Goal: Information Seeking & Learning: Learn about a topic

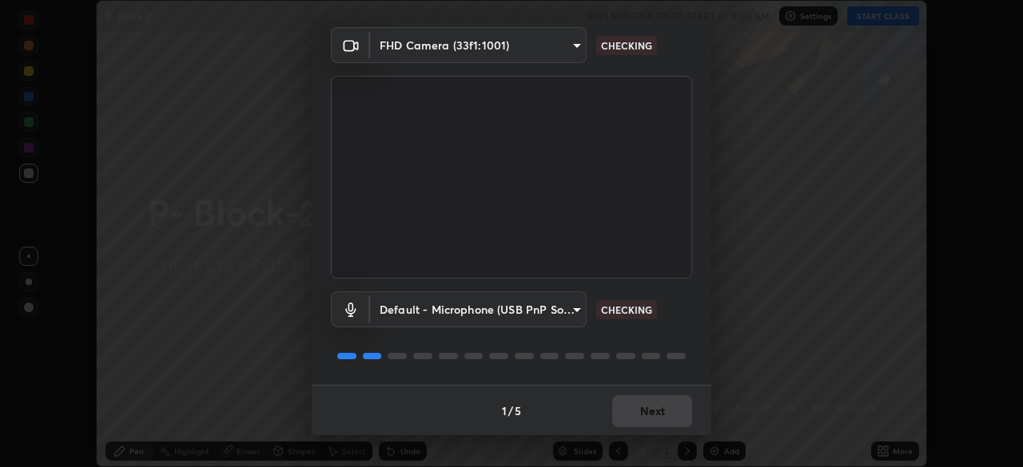
scroll to position [57, 0]
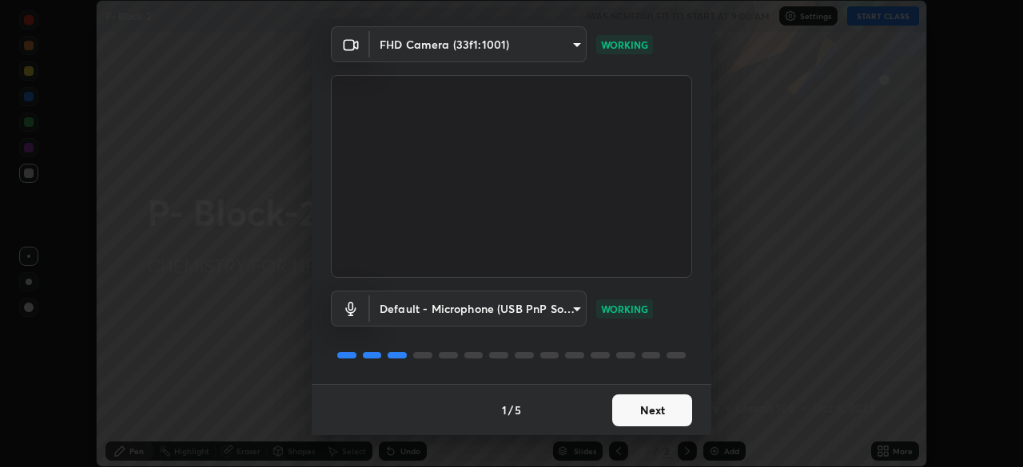
click at [663, 409] on button "Next" at bounding box center [652, 411] width 80 height 32
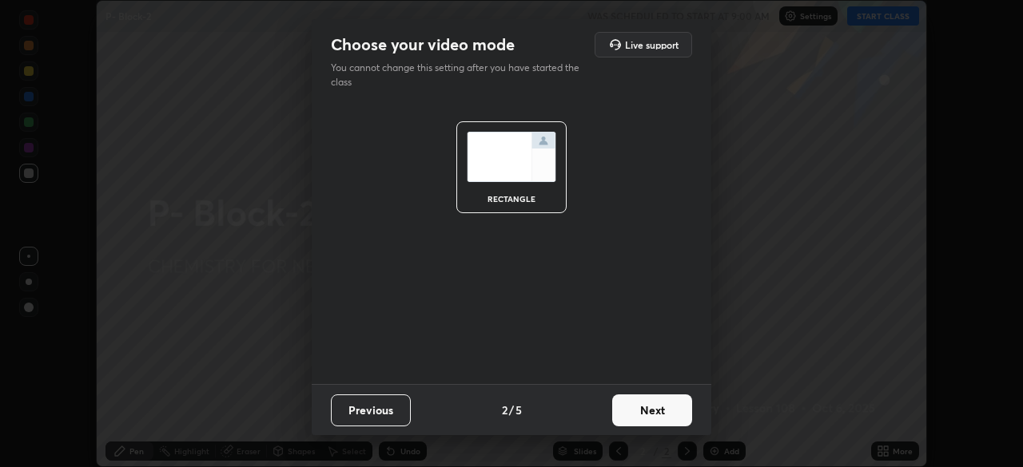
scroll to position [0, 0]
click at [670, 407] on button "Next" at bounding box center [652, 411] width 80 height 32
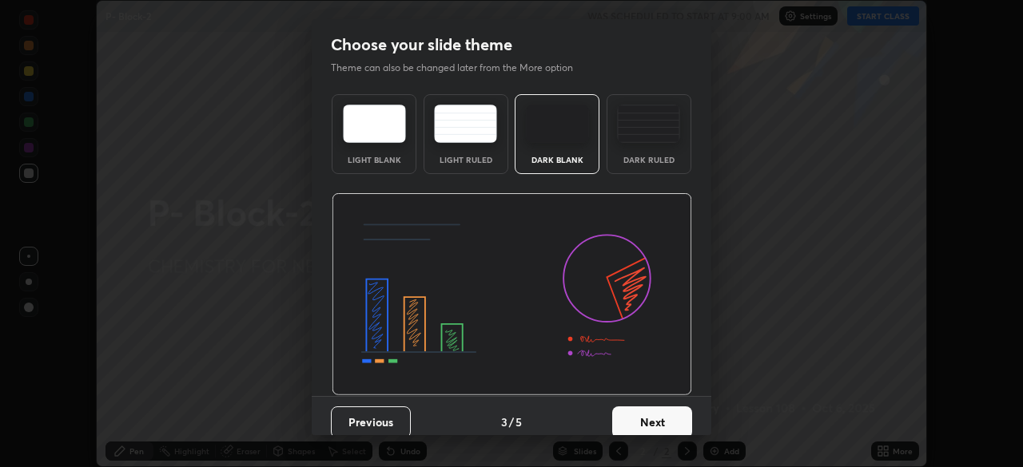
click at [667, 417] on button "Next" at bounding box center [652, 423] width 80 height 32
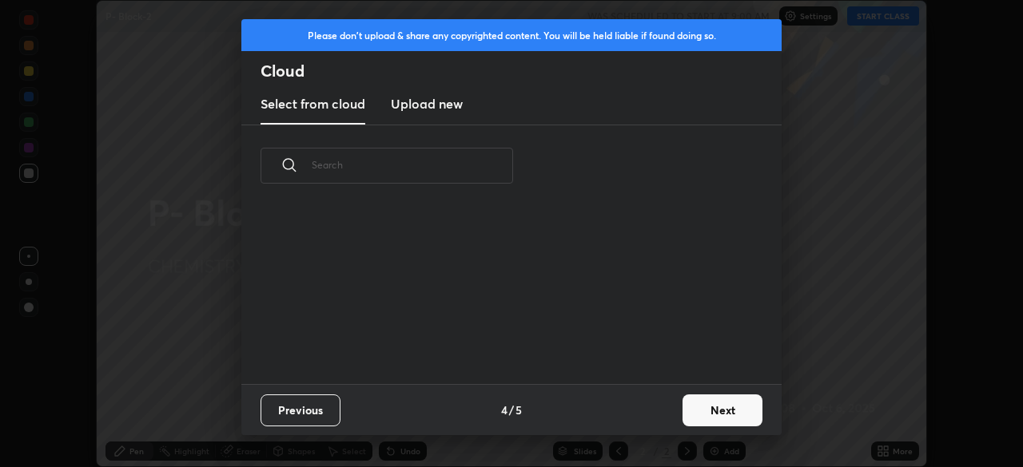
scroll to position [177, 513]
click at [717, 407] on button "Next" at bounding box center [722, 411] width 80 height 32
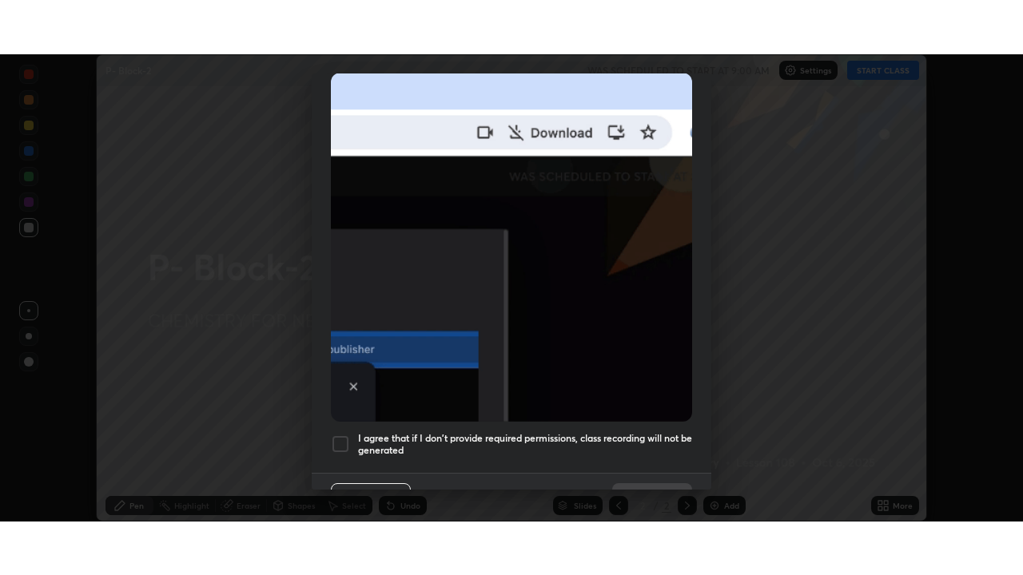
scroll to position [383, 0]
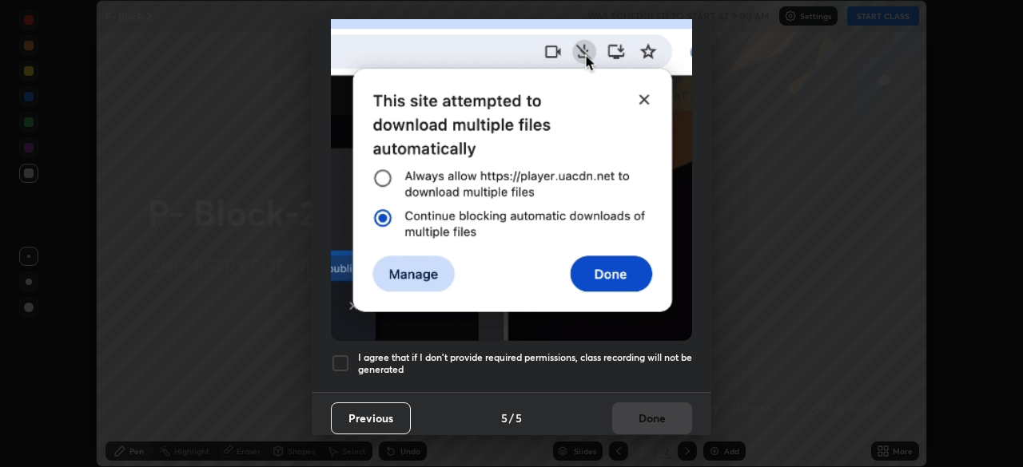
click at [348, 356] on div at bounding box center [340, 363] width 19 height 19
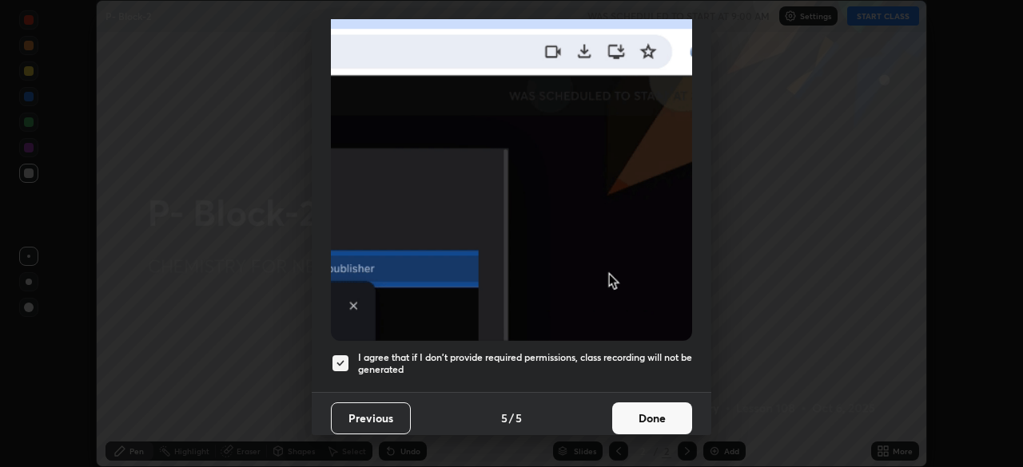
click at [658, 412] on button "Done" at bounding box center [652, 419] width 80 height 32
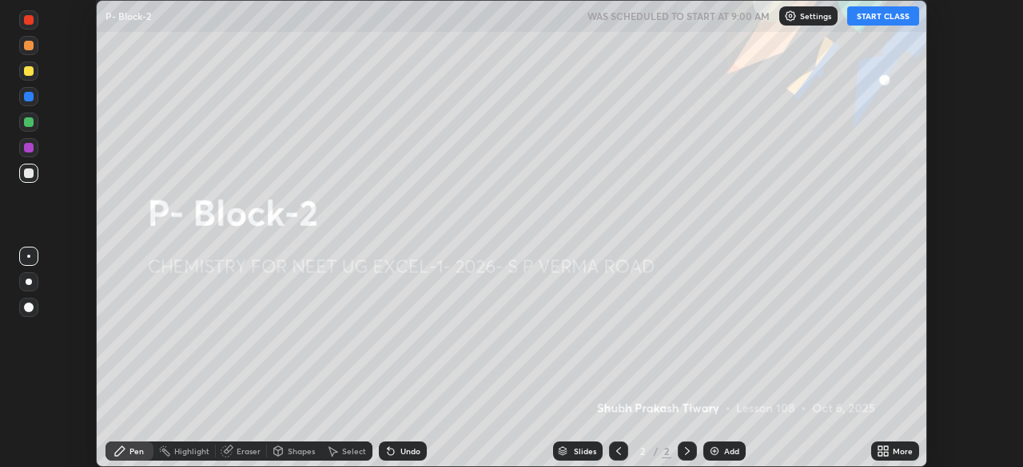
click at [883, 18] on button "START CLASS" at bounding box center [883, 15] width 72 height 19
click at [883, 451] on icon at bounding box center [882, 451] width 13 height 13
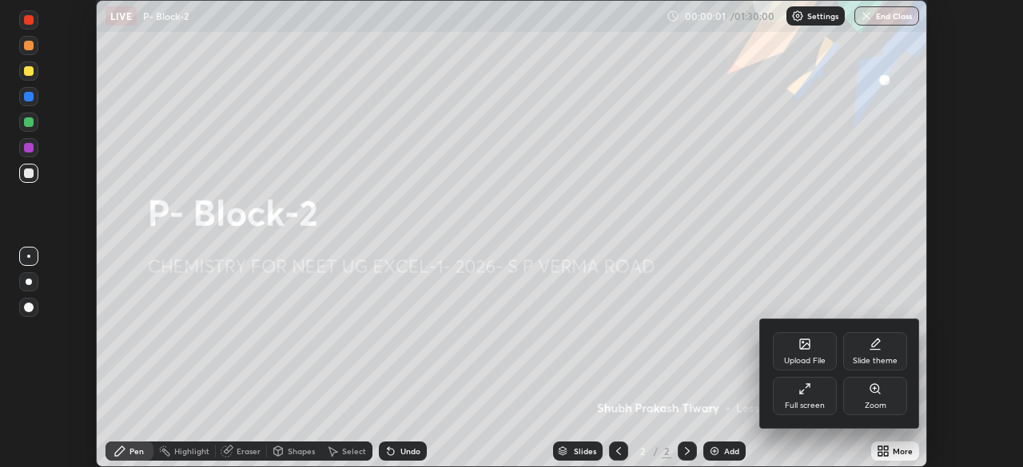
click at [812, 395] on div "Full screen" at bounding box center [805, 396] width 64 height 38
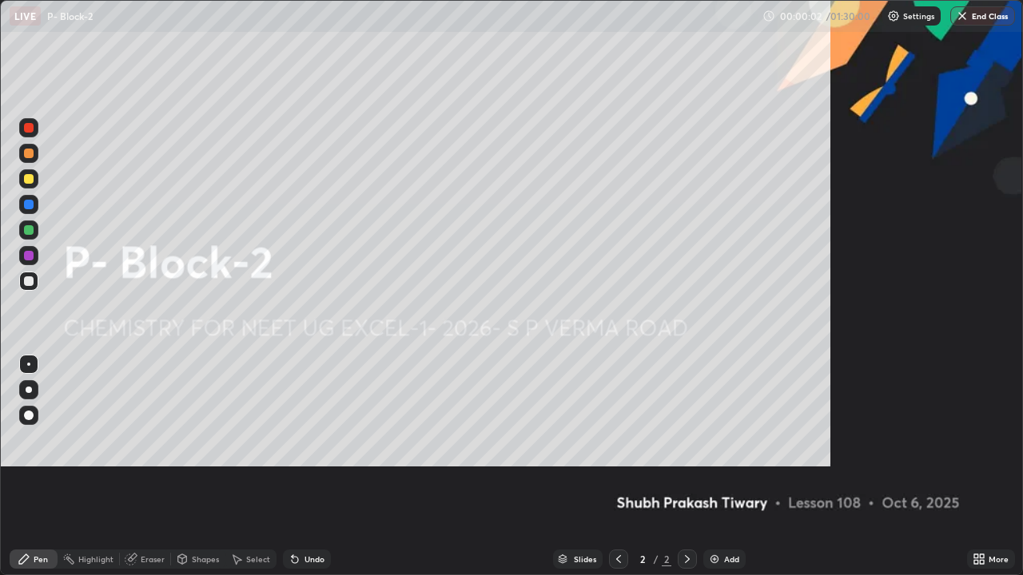
scroll to position [575, 1023]
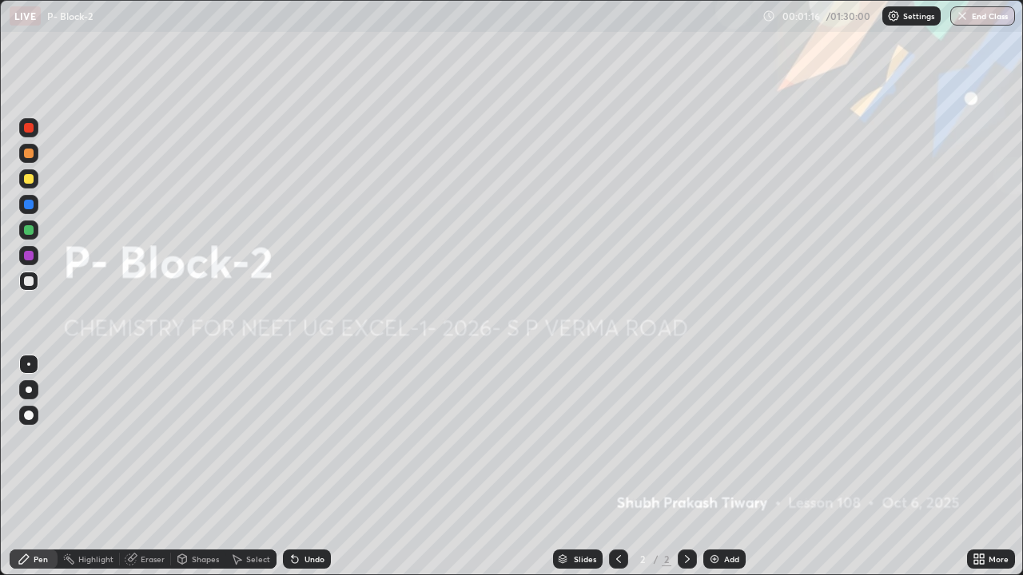
click at [714, 467] on img at bounding box center [714, 559] width 13 height 13
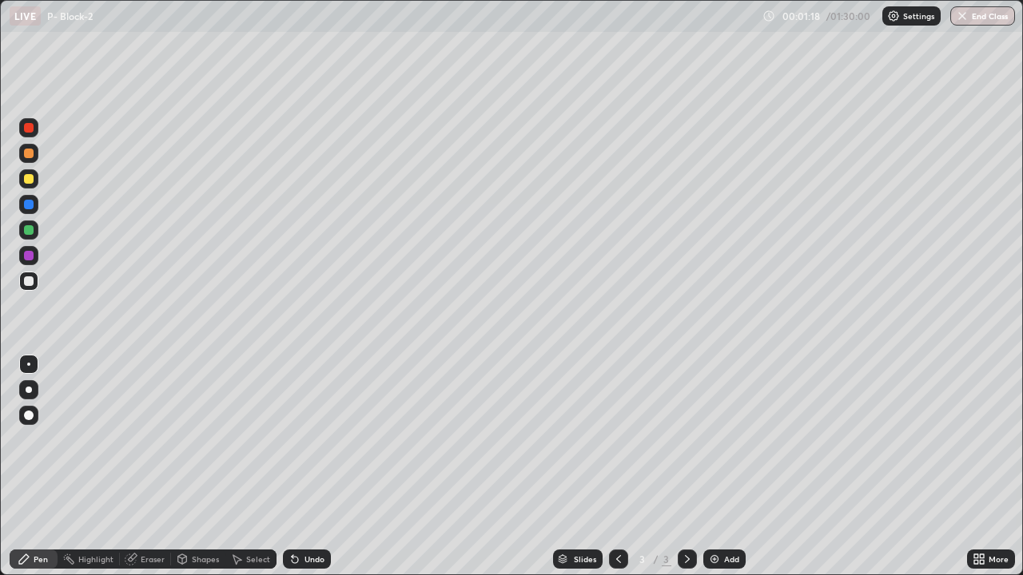
click at [29, 157] on div at bounding box center [29, 154] width 10 height 10
click at [300, 467] on div "Undo" at bounding box center [307, 559] width 48 height 19
click at [30, 231] on div at bounding box center [29, 230] width 10 height 10
click at [32, 285] on div at bounding box center [29, 281] width 10 height 10
click at [720, 467] on div "Add" at bounding box center [724, 559] width 42 height 19
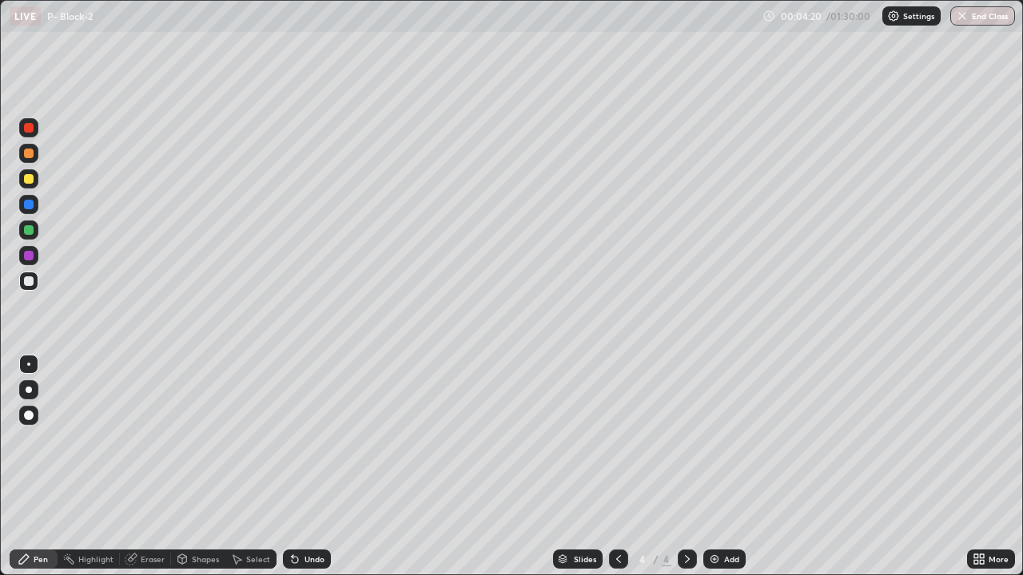
click at [29, 392] on div at bounding box center [29, 390] width 6 height 6
click at [29, 154] on div at bounding box center [29, 154] width 10 height 10
click at [35, 283] on div at bounding box center [28, 281] width 19 height 19
click at [29, 231] on div at bounding box center [29, 230] width 10 height 10
click at [29, 364] on div at bounding box center [28, 364] width 3 height 3
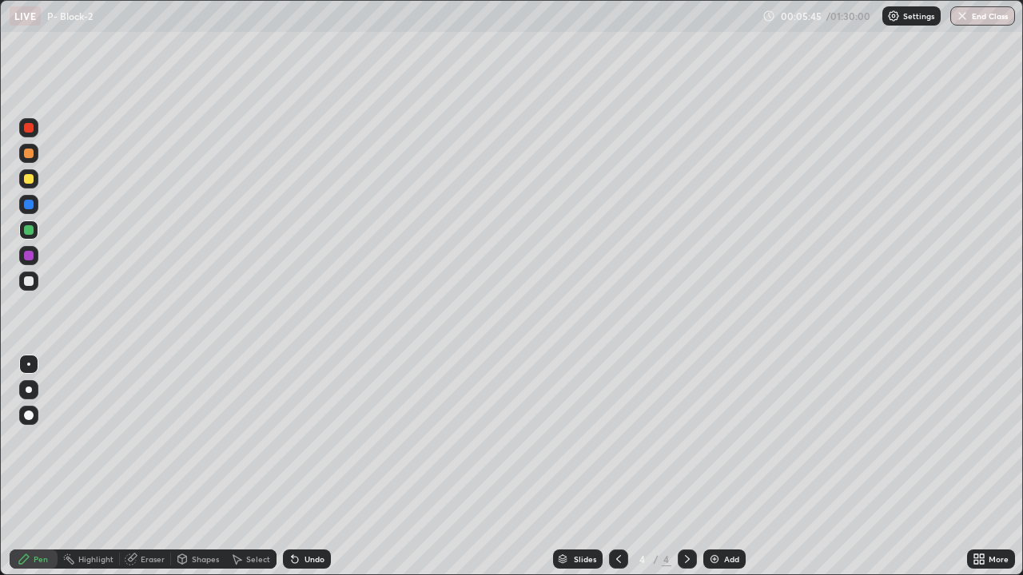
click at [30, 281] on div at bounding box center [29, 281] width 10 height 10
click at [151, 467] on div "Eraser" at bounding box center [145, 559] width 51 height 19
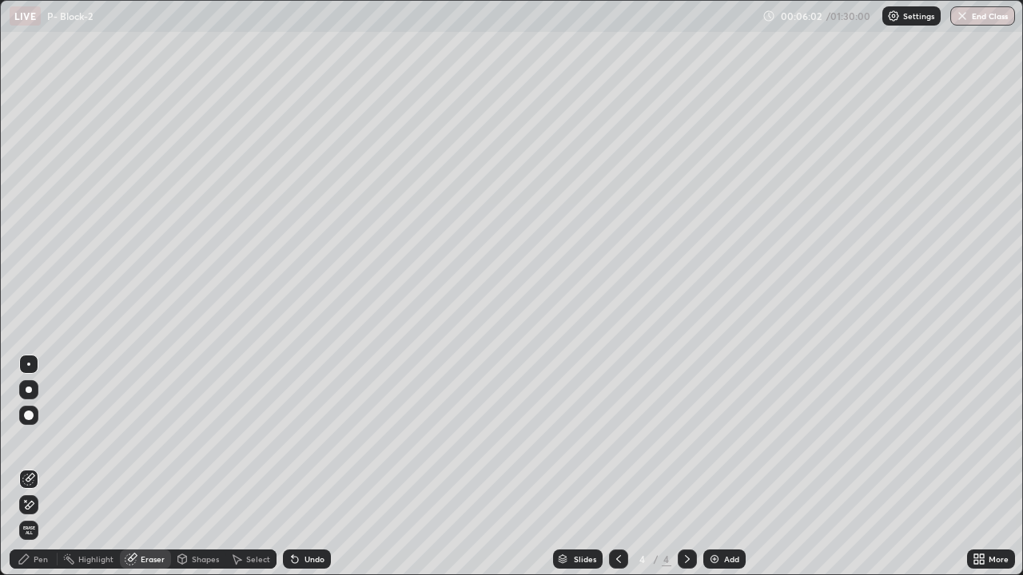
click at [42, 467] on div "Pen" at bounding box center [41, 559] width 14 height 8
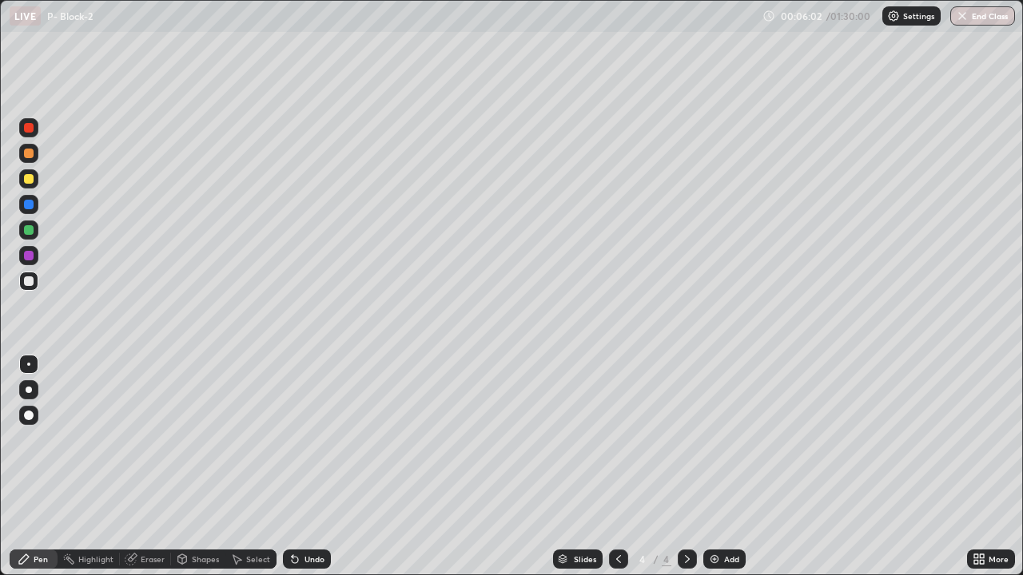
click at [36, 283] on div at bounding box center [28, 281] width 19 height 19
click at [716, 467] on img at bounding box center [714, 559] width 13 height 13
click at [29, 390] on div at bounding box center [29, 390] width 6 height 6
click at [29, 151] on div at bounding box center [29, 154] width 10 height 10
click at [28, 281] on div at bounding box center [29, 281] width 10 height 10
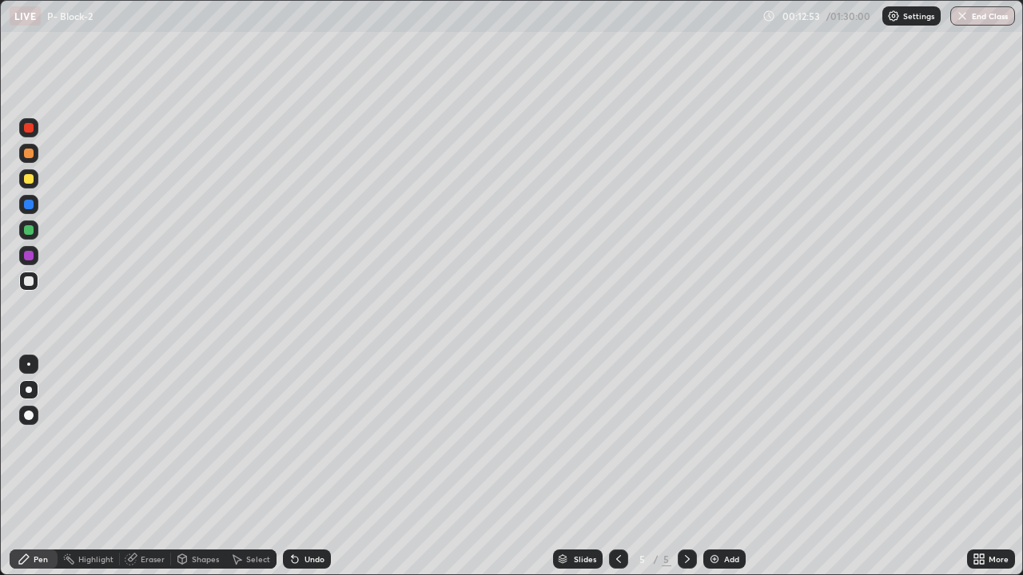
click at [31, 233] on div at bounding box center [29, 230] width 10 height 10
click at [29, 231] on div at bounding box center [29, 230] width 10 height 10
click at [27, 285] on div at bounding box center [29, 281] width 10 height 10
click at [29, 210] on div at bounding box center [28, 204] width 19 height 19
click at [717, 467] on img at bounding box center [714, 559] width 13 height 13
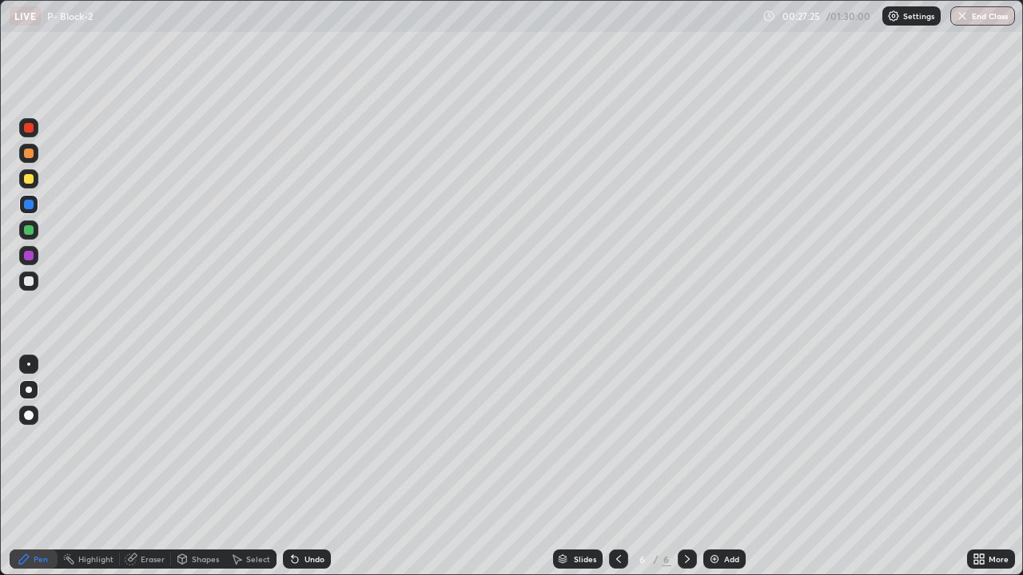
click at [30, 233] on div at bounding box center [29, 230] width 10 height 10
click at [32, 279] on div at bounding box center [29, 281] width 10 height 10
click at [320, 467] on div "Undo" at bounding box center [314, 559] width 20 height 8
click at [30, 181] on div at bounding box center [29, 179] width 10 height 10
click at [27, 233] on div at bounding box center [29, 230] width 10 height 10
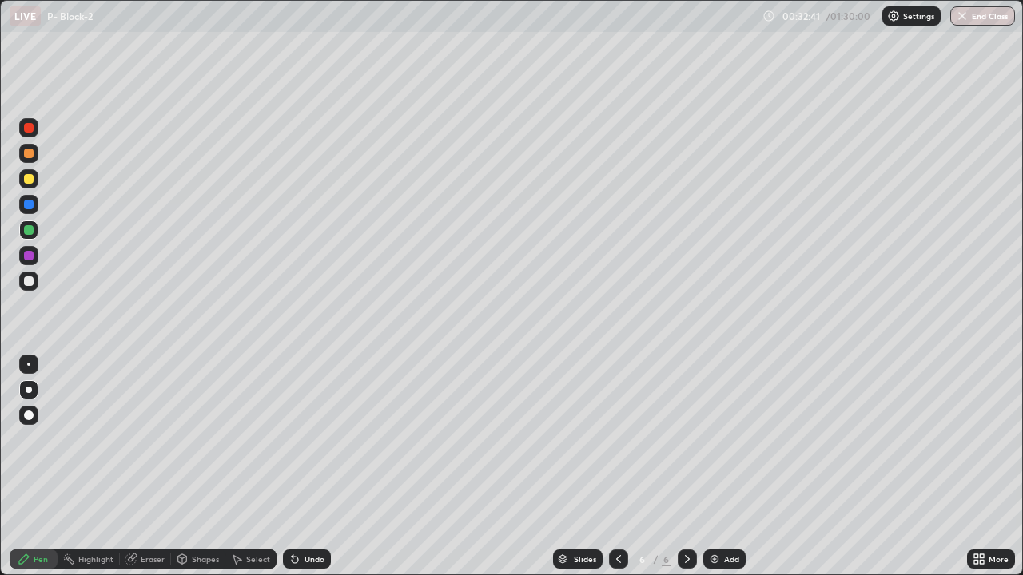
click at [161, 467] on div "Eraser" at bounding box center [153, 559] width 24 height 8
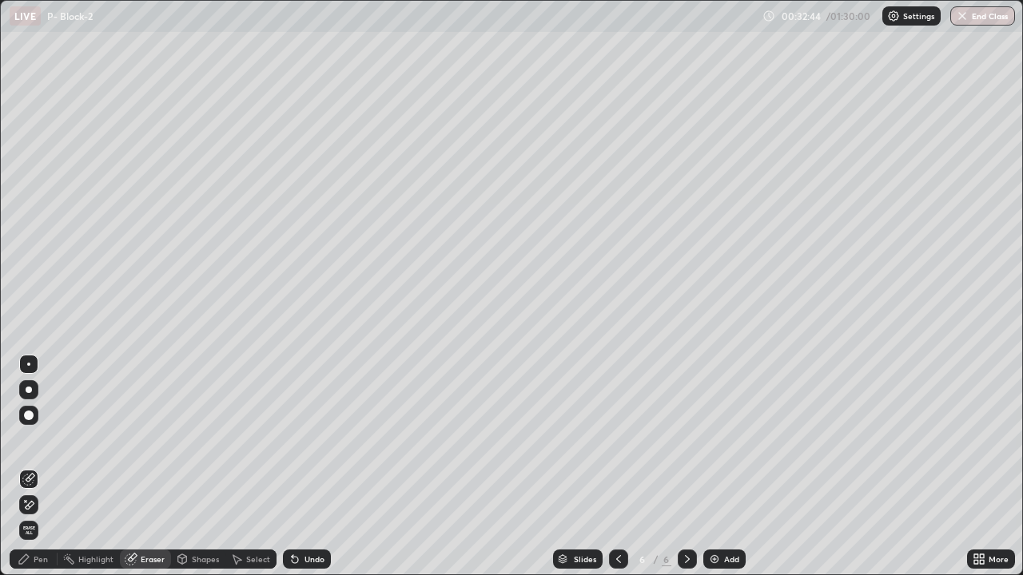
click at [42, 467] on div "Pen" at bounding box center [41, 559] width 14 height 8
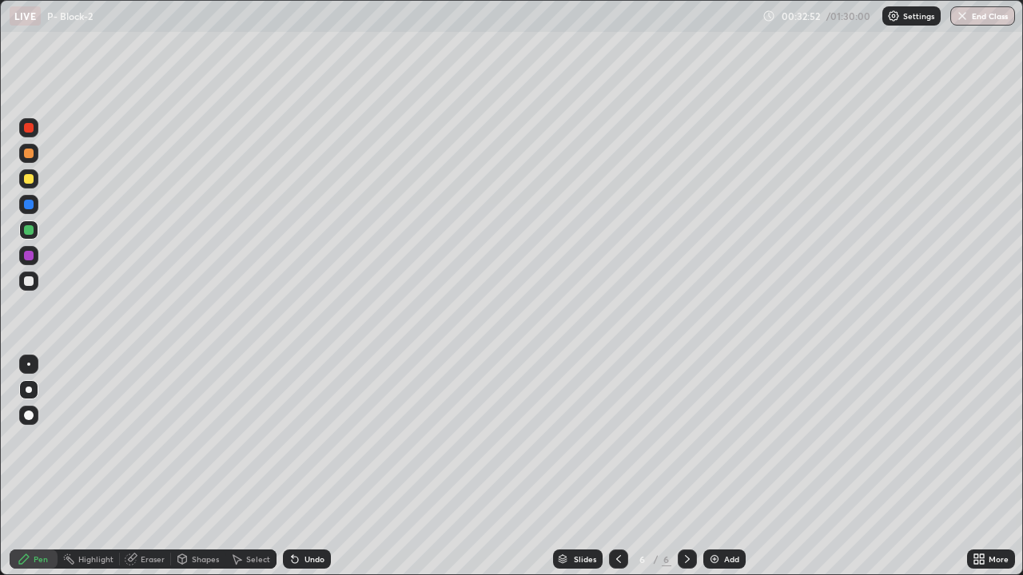
click at [31, 284] on div at bounding box center [29, 281] width 10 height 10
click at [29, 129] on div at bounding box center [29, 128] width 10 height 10
click at [31, 280] on div at bounding box center [29, 281] width 10 height 10
click at [26, 282] on div at bounding box center [29, 281] width 10 height 10
click at [36, 235] on div at bounding box center [28, 230] width 19 height 19
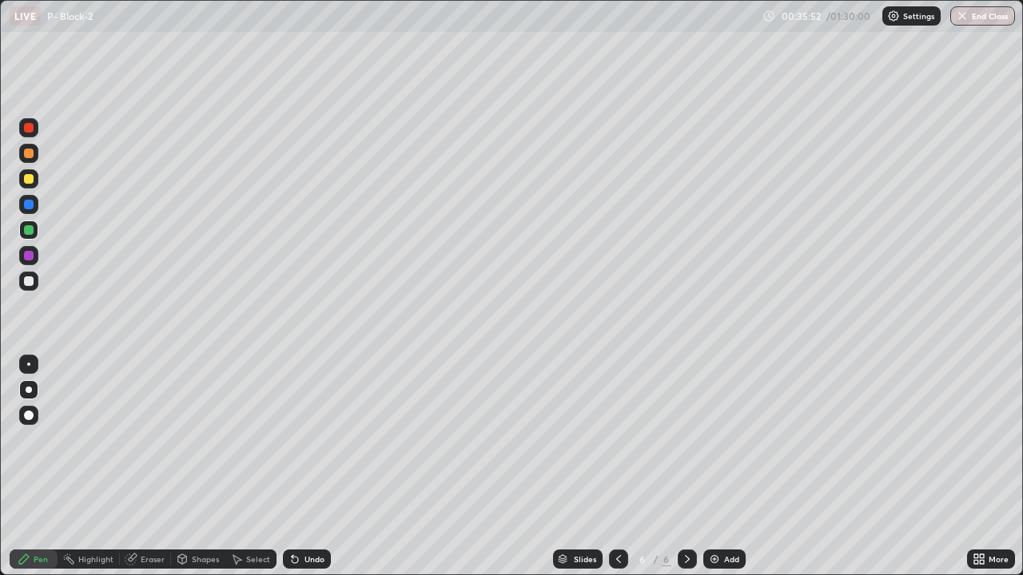
click at [30, 281] on div at bounding box center [29, 281] width 10 height 10
click at [33, 204] on div at bounding box center [29, 205] width 10 height 10
click at [30, 205] on div at bounding box center [29, 205] width 10 height 10
click at [319, 467] on div "Undo" at bounding box center [314, 559] width 20 height 8
click at [315, 467] on div "Undo" at bounding box center [314, 559] width 20 height 8
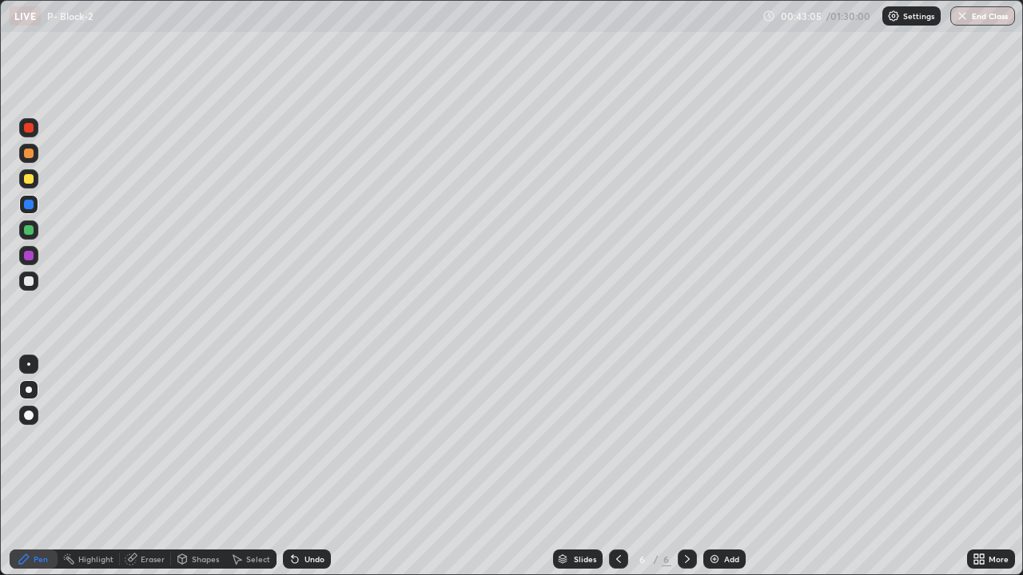
click at [317, 467] on div "Undo" at bounding box center [307, 559] width 48 height 19
click at [32, 229] on div at bounding box center [29, 230] width 10 height 10
click at [33, 131] on div at bounding box center [28, 127] width 19 height 19
click at [717, 467] on img at bounding box center [714, 559] width 13 height 13
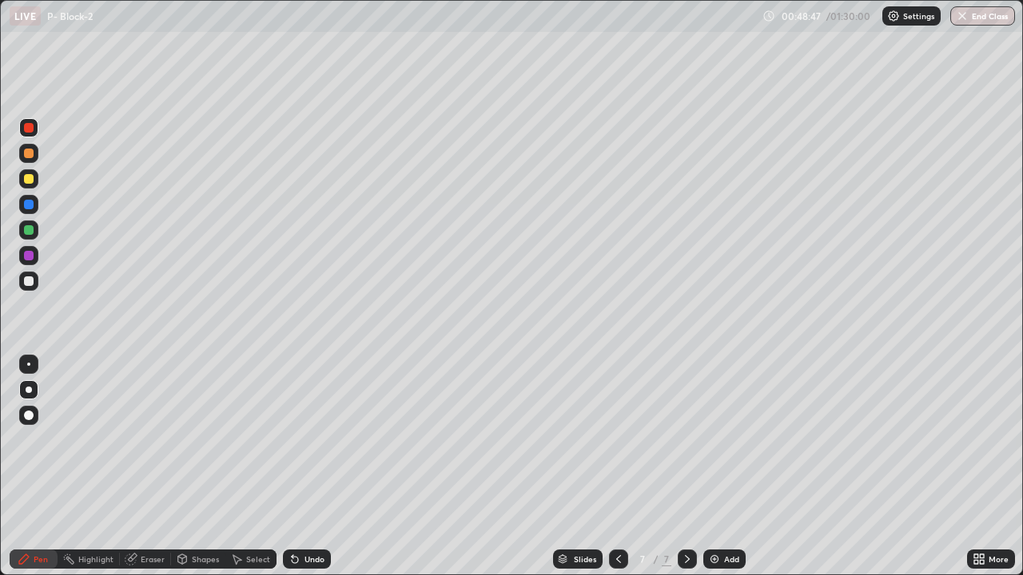
click at [34, 153] on div at bounding box center [28, 153] width 19 height 19
click at [314, 467] on div "Undo" at bounding box center [314, 559] width 20 height 8
click at [30, 283] on div at bounding box center [29, 281] width 10 height 10
click at [30, 182] on div at bounding box center [29, 179] width 10 height 10
click at [32, 282] on div at bounding box center [29, 281] width 10 height 10
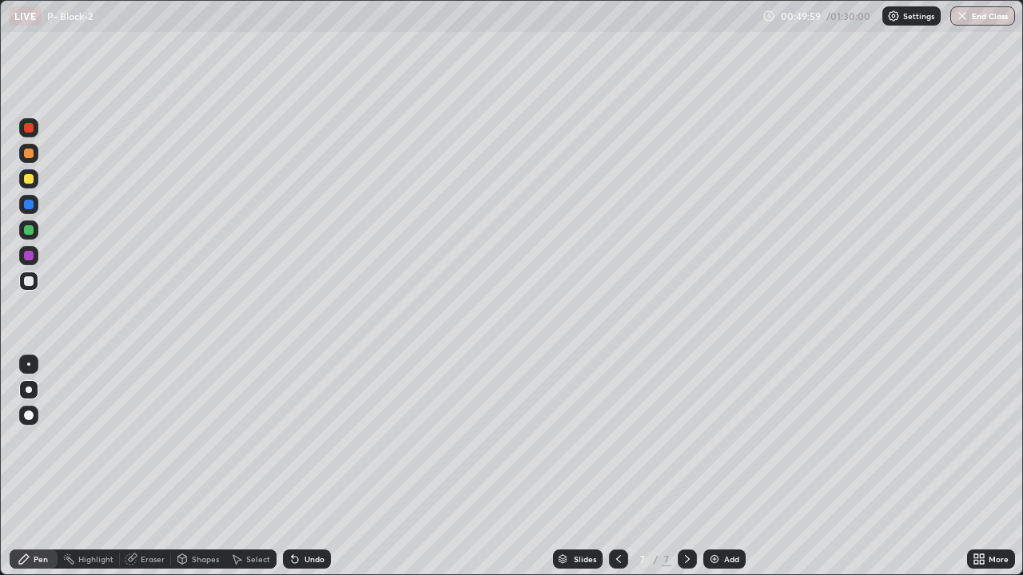
click at [30, 183] on div at bounding box center [29, 179] width 10 height 10
click at [316, 467] on div "Undo" at bounding box center [314, 559] width 20 height 8
click at [325, 467] on div "Undo" at bounding box center [307, 559] width 48 height 19
click at [33, 209] on div at bounding box center [28, 204] width 19 height 19
click at [32, 181] on div at bounding box center [29, 179] width 10 height 10
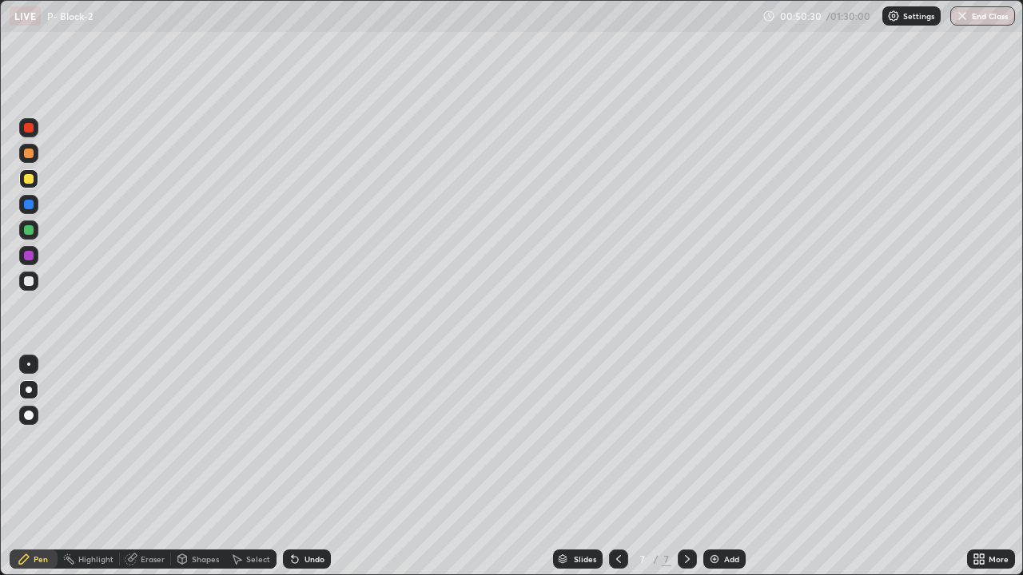
click at [30, 153] on div at bounding box center [29, 154] width 10 height 10
click at [315, 467] on div "Undo" at bounding box center [307, 559] width 48 height 19
click at [313, 467] on div "Undo" at bounding box center [307, 559] width 48 height 19
click at [33, 277] on div at bounding box center [28, 281] width 19 height 19
click at [35, 209] on div at bounding box center [28, 204] width 19 height 19
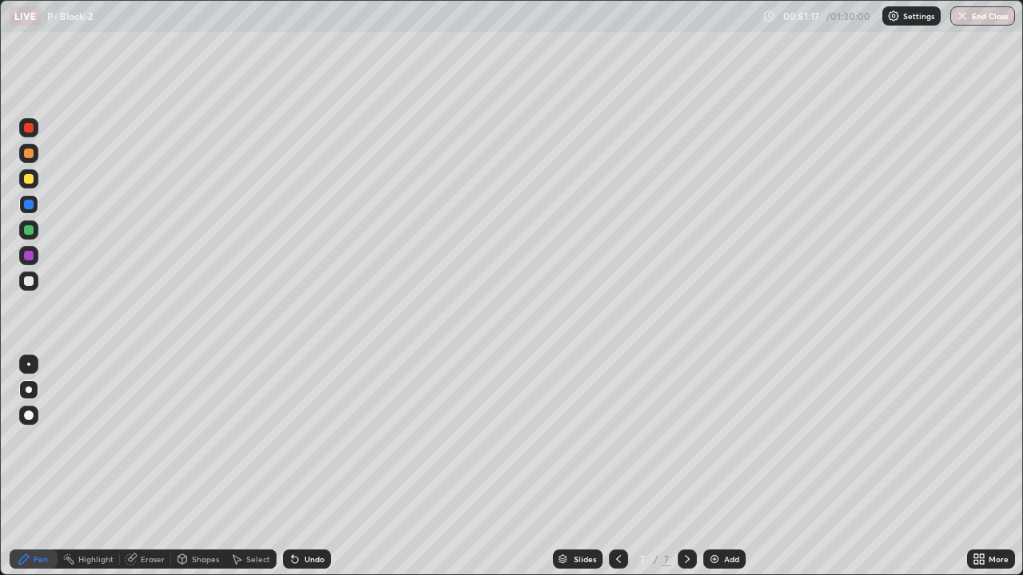
click at [30, 187] on div at bounding box center [28, 178] width 19 height 19
click at [35, 280] on div at bounding box center [28, 281] width 19 height 19
click at [716, 467] on img at bounding box center [714, 559] width 13 height 13
click at [30, 154] on div at bounding box center [29, 154] width 10 height 10
click at [29, 282] on div at bounding box center [29, 281] width 10 height 10
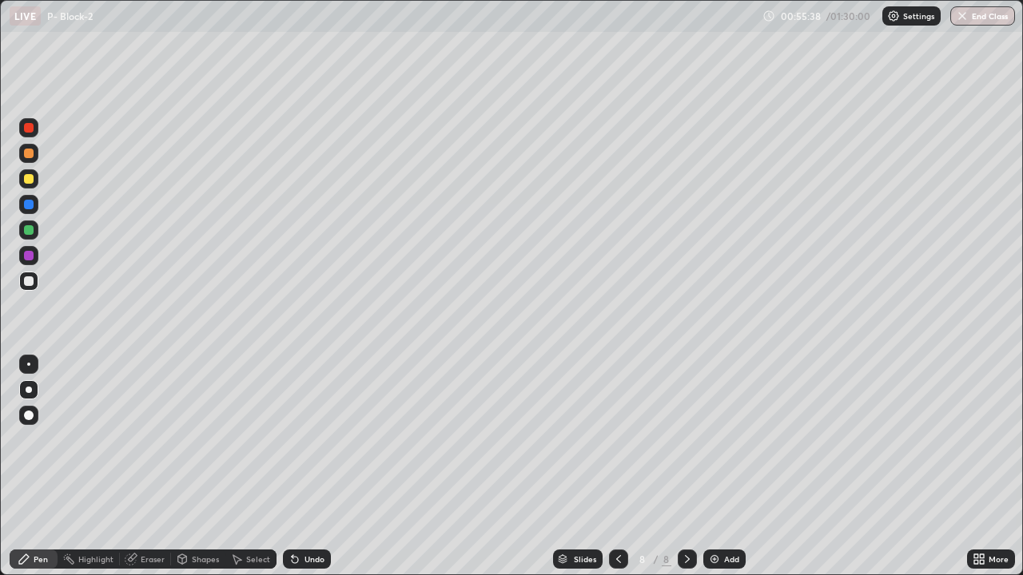
click at [30, 161] on div at bounding box center [28, 153] width 19 height 19
click at [30, 281] on div at bounding box center [29, 281] width 10 height 10
click at [31, 203] on div at bounding box center [29, 205] width 10 height 10
click at [31, 283] on div at bounding box center [29, 281] width 10 height 10
click at [29, 208] on div at bounding box center [29, 205] width 10 height 10
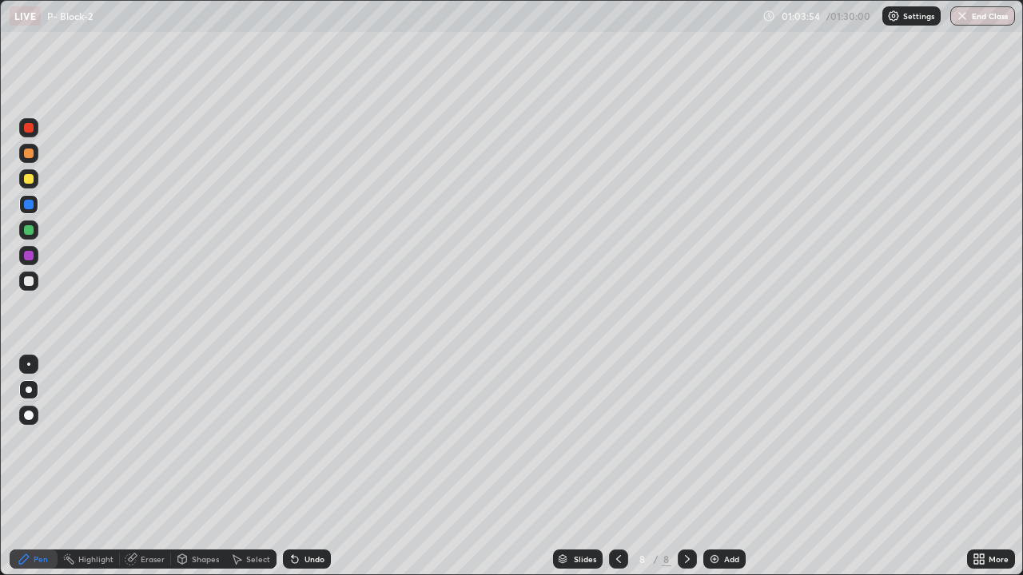
click at [29, 282] on div at bounding box center [29, 281] width 10 height 10
click at [732, 467] on div "Add" at bounding box center [724, 559] width 42 height 19
click at [33, 182] on div at bounding box center [28, 178] width 19 height 19
click at [30, 281] on div at bounding box center [29, 281] width 10 height 10
click at [32, 206] on div at bounding box center [29, 205] width 10 height 10
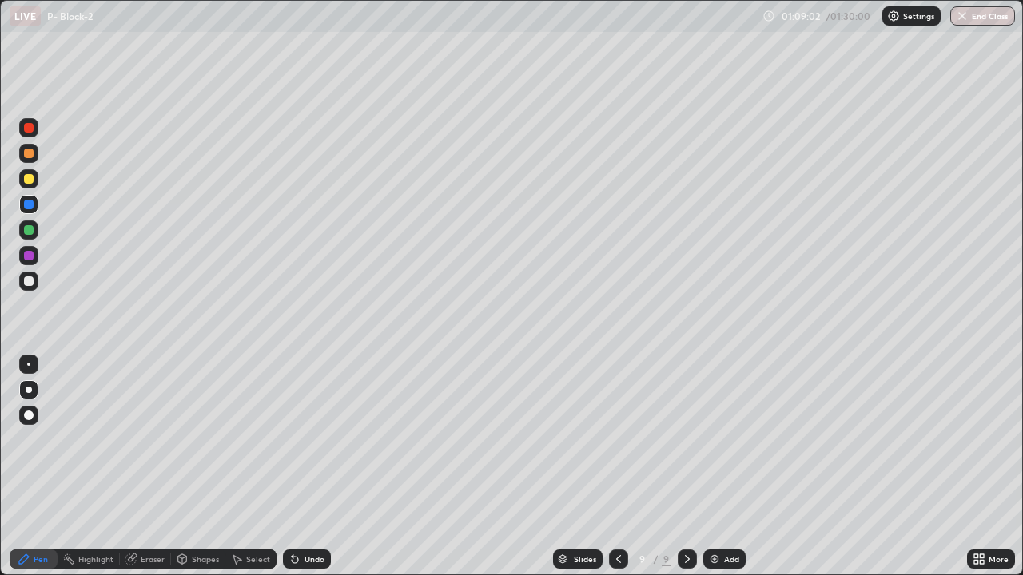
click at [311, 467] on div "Undo" at bounding box center [314, 559] width 20 height 8
click at [314, 467] on div "Undo" at bounding box center [314, 559] width 20 height 8
click at [319, 467] on div "Undo" at bounding box center [314, 559] width 20 height 8
click at [34, 280] on div at bounding box center [28, 281] width 19 height 19
click at [719, 467] on img at bounding box center [714, 559] width 13 height 13
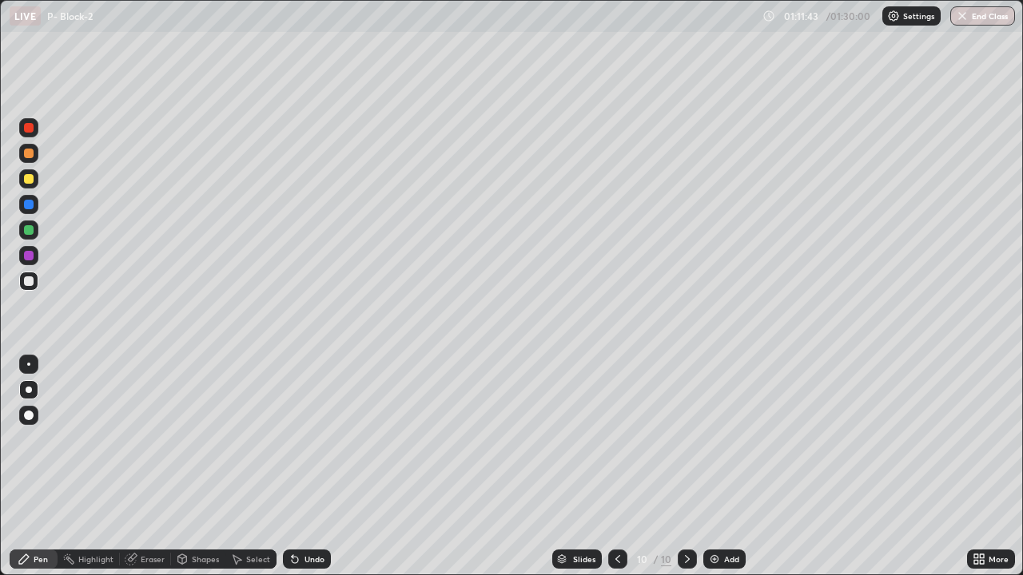
click at [30, 153] on div at bounding box center [29, 154] width 10 height 10
click at [29, 277] on div at bounding box center [29, 281] width 10 height 10
click at [32, 206] on div at bounding box center [29, 205] width 10 height 10
click at [30, 281] on div at bounding box center [29, 281] width 10 height 10
click at [32, 233] on div at bounding box center [29, 230] width 10 height 10
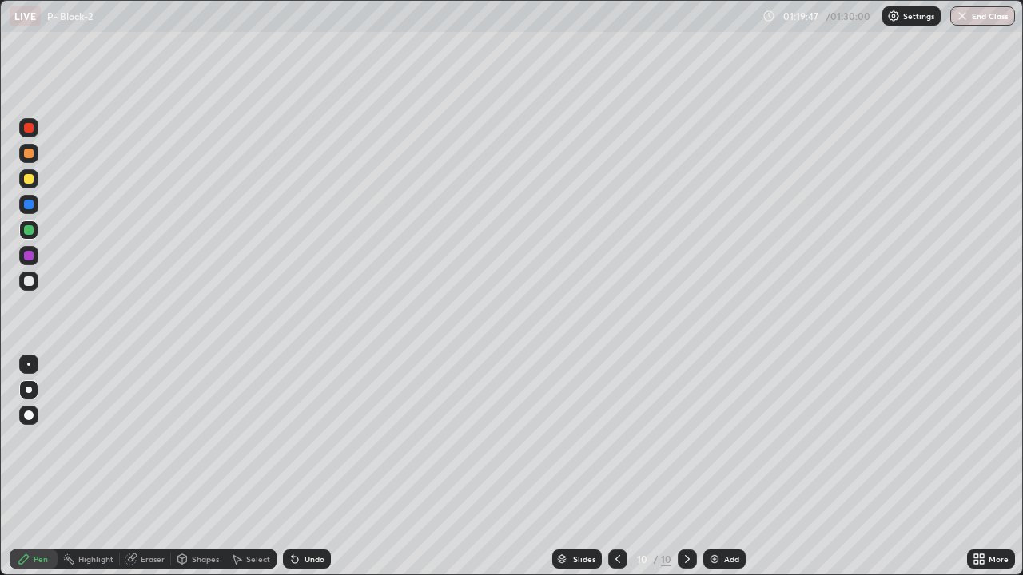
click at [29, 155] on div at bounding box center [29, 154] width 10 height 10
click at [978, 21] on button "End Class" at bounding box center [982, 15] width 65 height 19
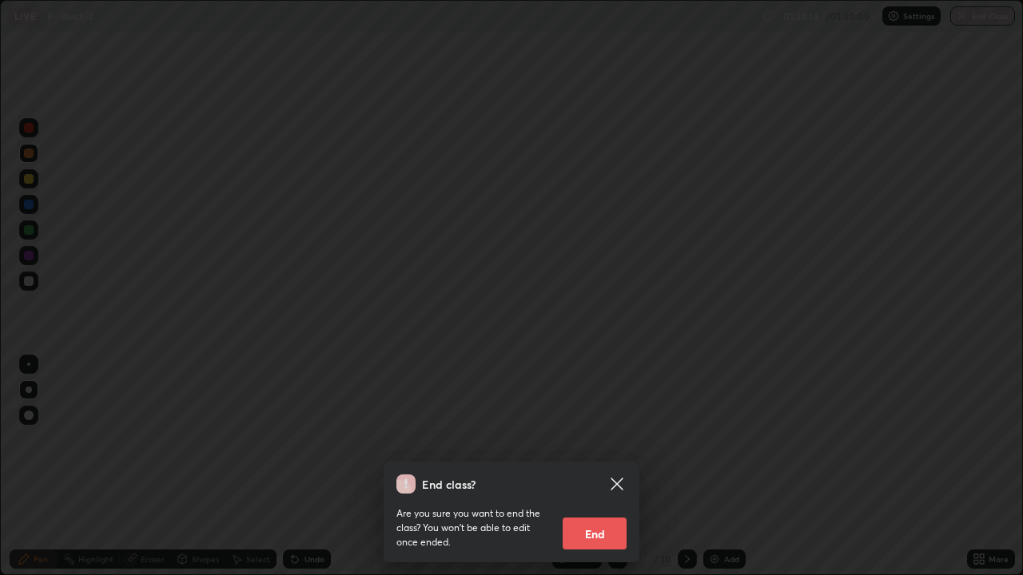
click at [615, 467] on button "End" at bounding box center [594, 534] width 64 height 32
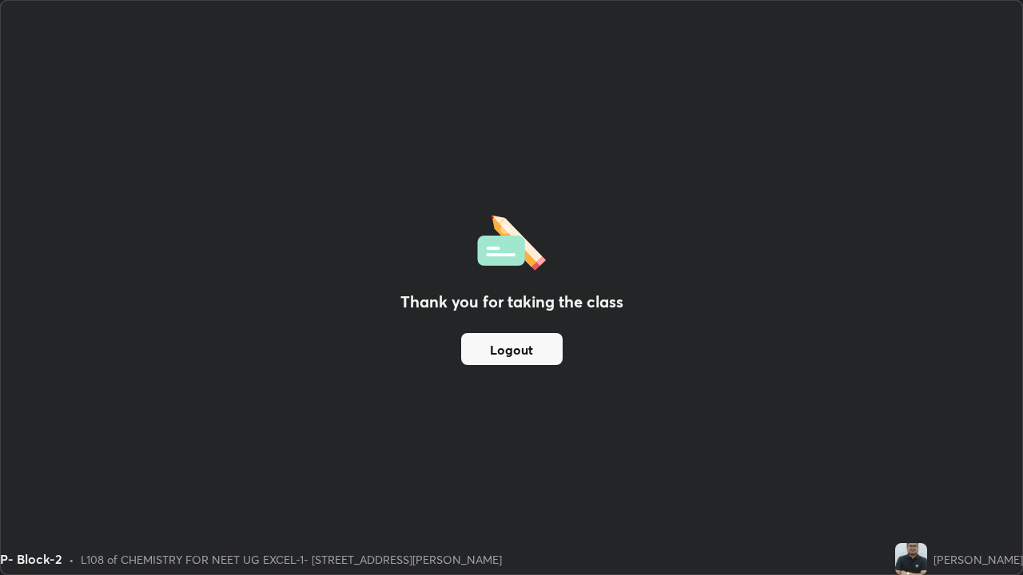
click at [517, 342] on button "Logout" at bounding box center [511, 349] width 101 height 32
click at [521, 350] on button "Logout" at bounding box center [511, 349] width 101 height 32
